Goal: Book appointment/travel/reservation

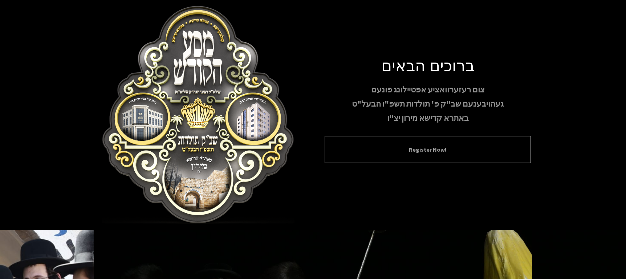
click at [454, 151] on button "Register Now!" at bounding box center [428, 149] width 188 height 9
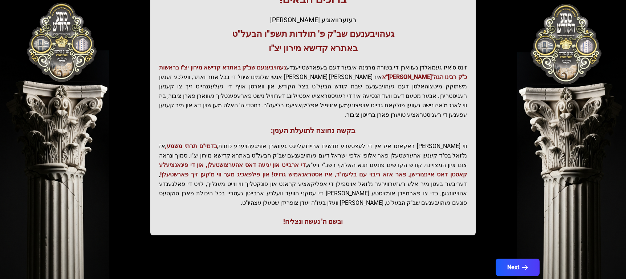
scroll to position [142, 0]
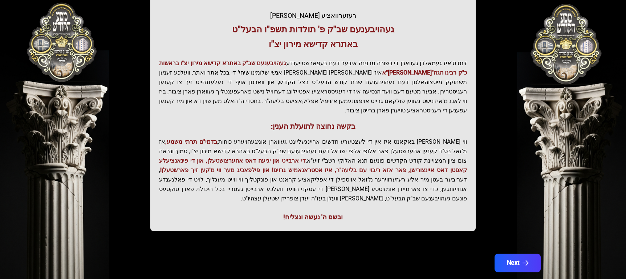
click at [510, 254] on button "Next" at bounding box center [518, 263] width 46 height 18
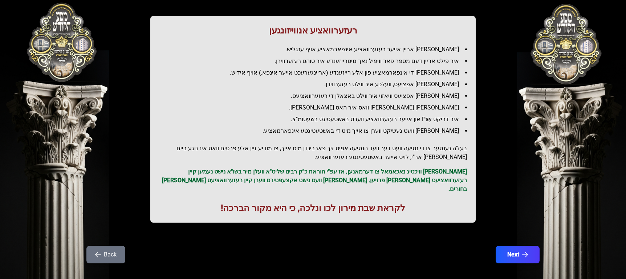
scroll to position [73, 0]
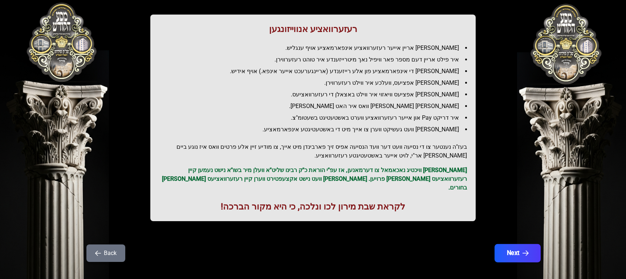
click at [516, 244] on button "Next" at bounding box center [518, 253] width 46 height 18
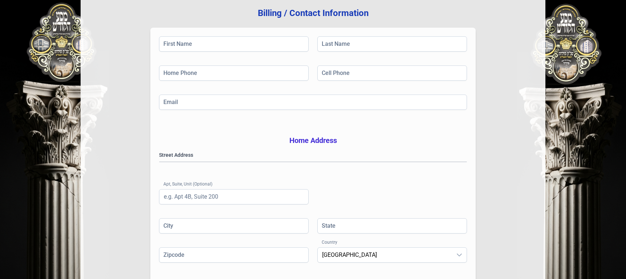
scroll to position [98, 0]
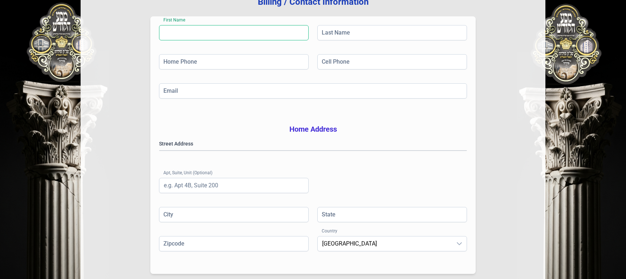
click at [230, 29] on input "First Name" at bounding box center [234, 32] width 150 height 15
type input "yanky"
click at [335, 35] on input "Last Name" at bounding box center [393, 32] width 150 height 15
type input "[PERSON_NAME]"
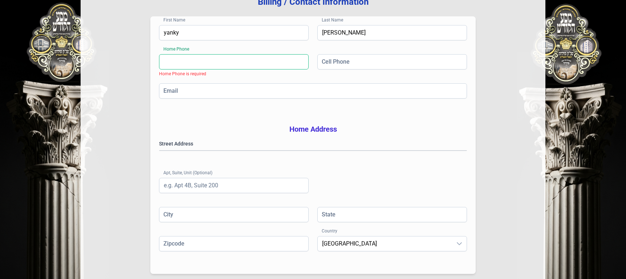
click at [208, 64] on input "Home Phone" at bounding box center [234, 61] width 150 height 15
click at [206, 64] on input "[PHONE_NUMBER]" at bounding box center [234, 61] width 150 height 15
type input "[PHONE_NUMBER]"
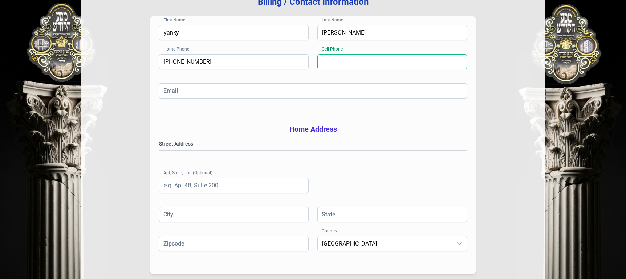
click at [332, 62] on input "Cell Phone" at bounding box center [393, 61] width 150 height 15
type input "[PHONE_NUMBER]"
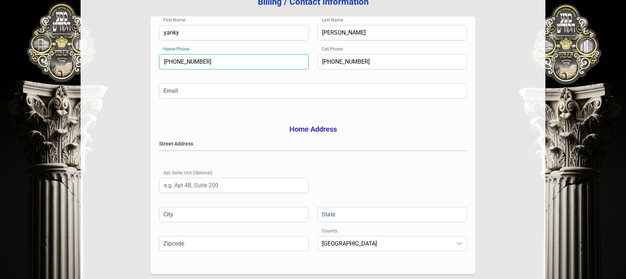
drag, startPoint x: 188, startPoint y: 61, endPoint x: 162, endPoint y: 61, distance: 25.8
click at [162, 61] on input "[PHONE_NUMBER]" at bounding box center [234, 61] width 150 height 15
type input "[PHONE_NUMBER]"
click at [171, 93] on input "Email" at bounding box center [313, 90] width 308 height 15
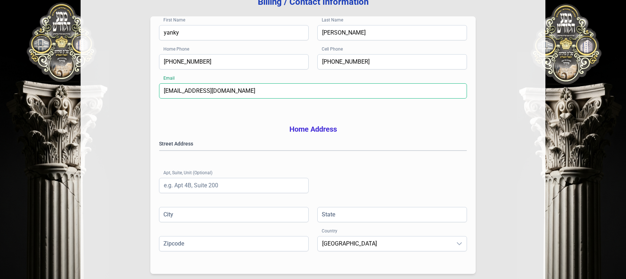
type input "[EMAIL_ADDRESS][DOMAIN_NAME]"
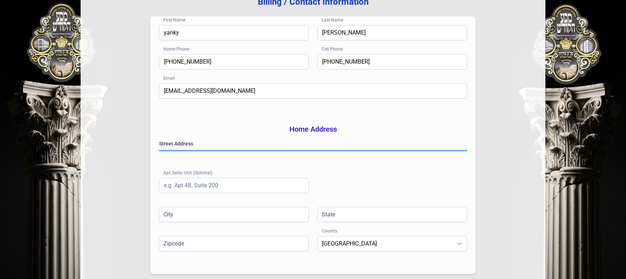
click at [160, 150] on gmp-place-autocomplete at bounding box center [160, 150] width 0 height 0
type input "[GEOGRAPHIC_DATA]"
type input "NY"
type input "112042507"
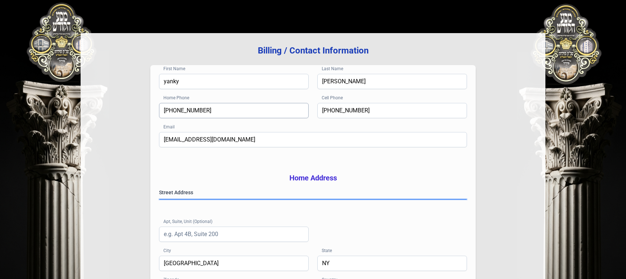
scroll to position [26, 0]
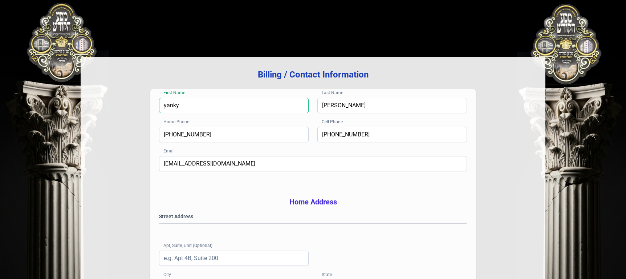
click at [165, 104] on input "yanky" at bounding box center [234, 105] width 150 height 15
drag, startPoint x: 205, startPoint y: 106, endPoint x: 189, endPoint y: 106, distance: 16.7
click at [189, 106] on input "[PERSON_NAME]" at bounding box center [234, 105] width 150 height 15
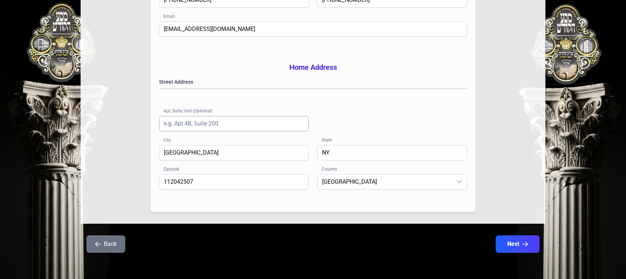
scroll to position [171, 0]
type input "[PERSON_NAME]"
click at [509, 247] on button "Next" at bounding box center [518, 244] width 46 height 18
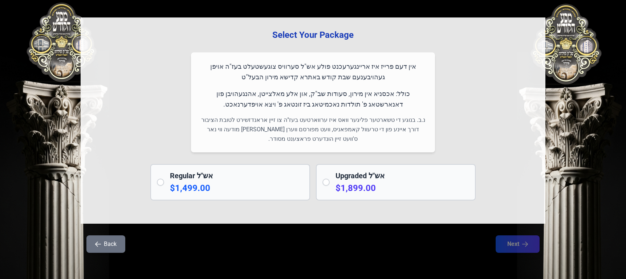
scroll to position [7, 0]
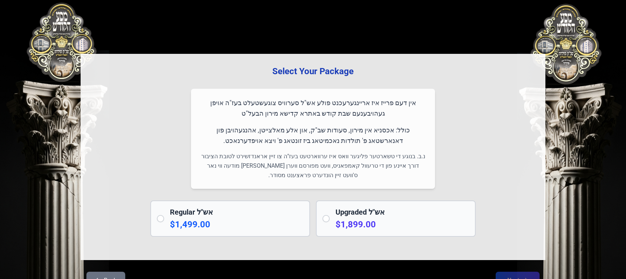
click at [160, 219] on input "radio" at bounding box center [160, 218] width 7 height 7
radio input "true"
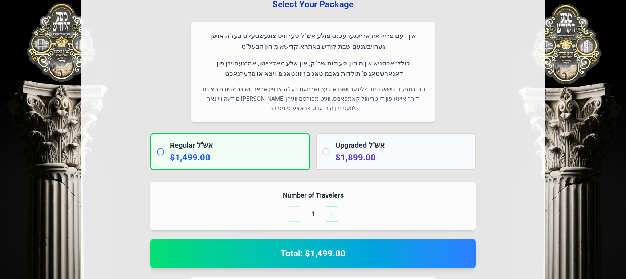
scroll to position [80, 0]
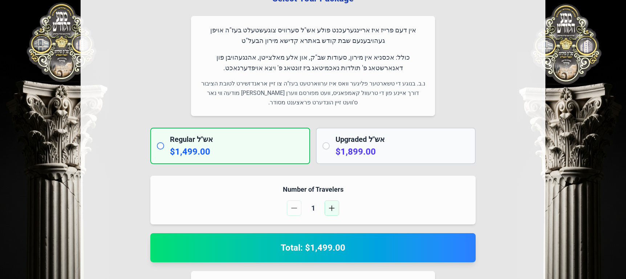
click at [330, 207] on span "button" at bounding box center [332, 208] width 6 height 6
click at [295, 210] on span "button" at bounding box center [294, 208] width 6 height 6
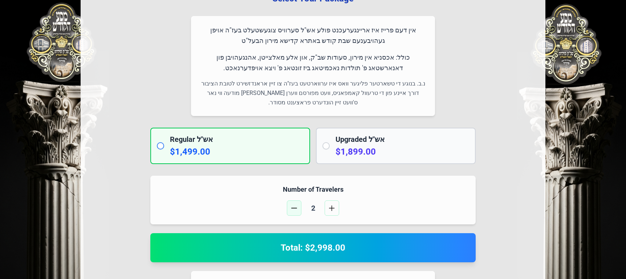
click at [295, 210] on span "button" at bounding box center [294, 208] width 6 height 6
click at [335, 209] on button "button" at bounding box center [332, 207] width 15 height 15
click at [327, 145] on input "radio" at bounding box center [326, 145] width 7 height 7
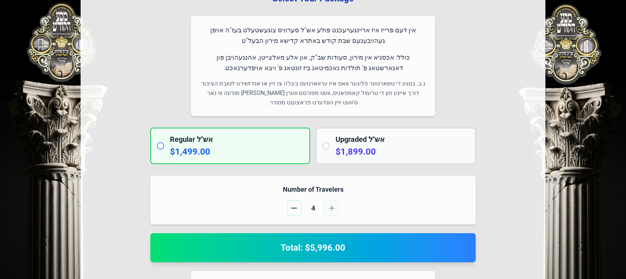
radio input "true"
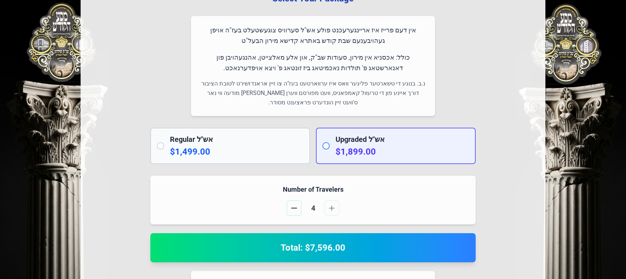
click at [160, 146] on input "radio" at bounding box center [160, 145] width 7 height 7
radio input "true"
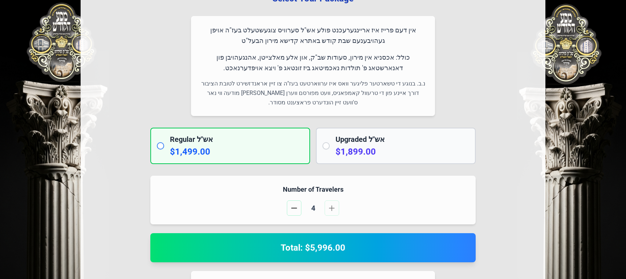
click at [161, 146] on input "radio" at bounding box center [160, 145] width 7 height 7
click at [162, 146] on input "radio" at bounding box center [160, 145] width 7 height 7
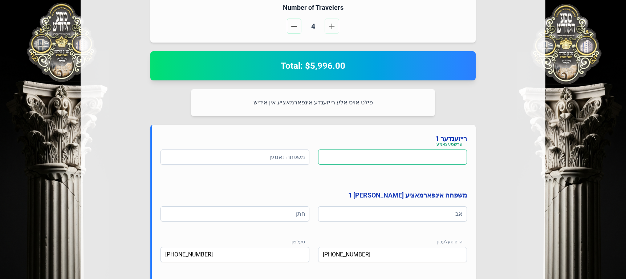
click at [373, 154] on input at bounding box center [392, 156] width 149 height 15
type input "d"
click at [364, 178] on div "ערשטע נאמען ערשטע נאמען is required משפחה נאמען" at bounding box center [314, 166] width 307 height 35
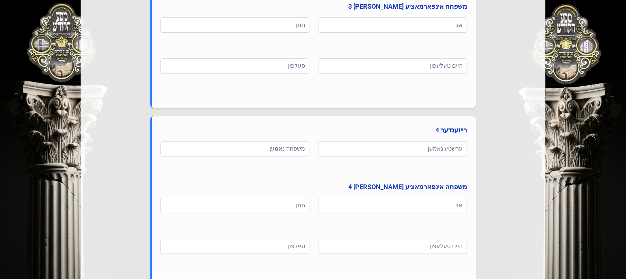
scroll to position [806, 0]
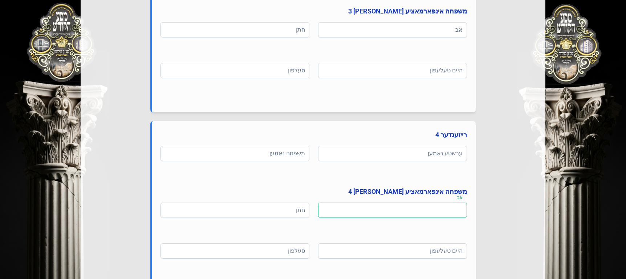
click at [452, 209] on input at bounding box center [392, 209] width 149 height 15
